Goal: Find specific page/section: Find specific page/section

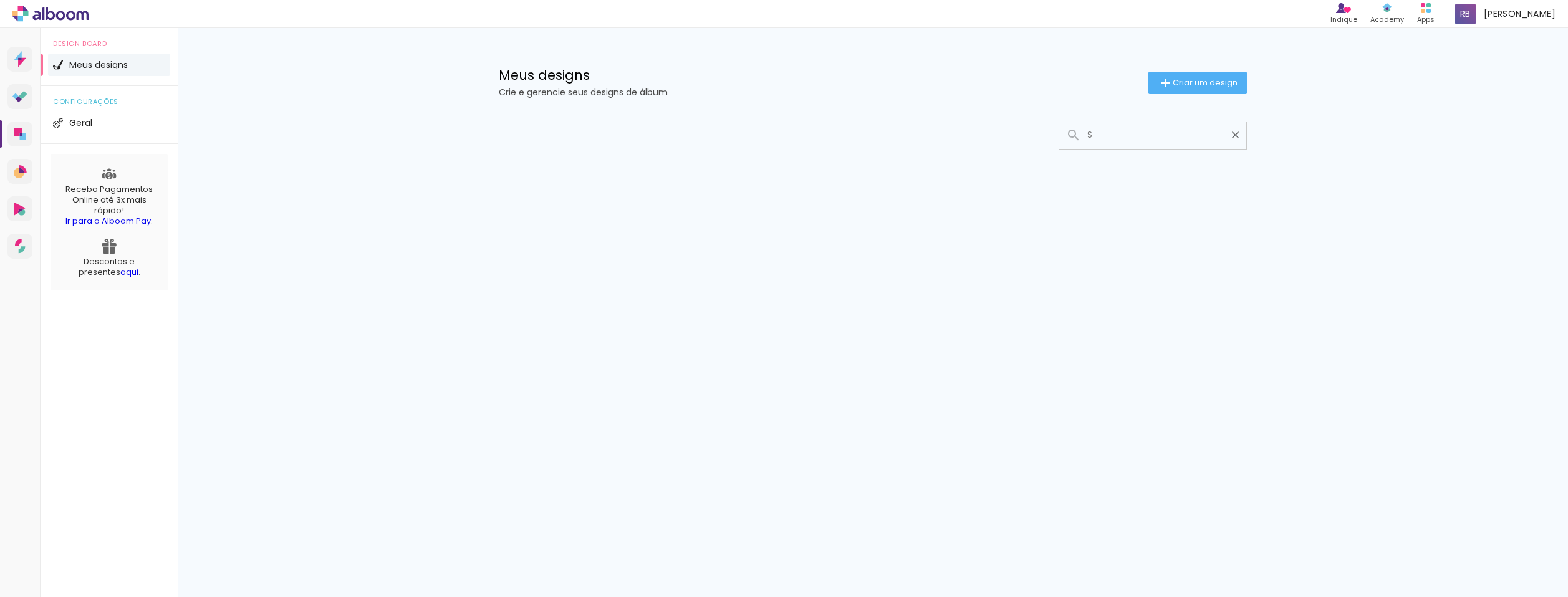
type input "S"
type paper-input "S"
click at [52, 16] on icon at bounding box center [51, 14] width 76 height 17
